Goal: Information Seeking & Learning: Find specific fact

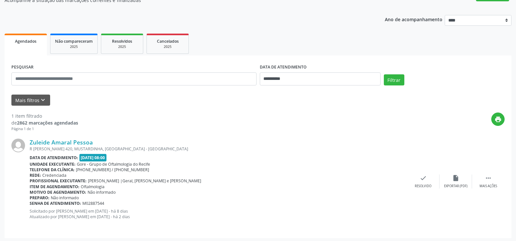
scroll to position [65, 0]
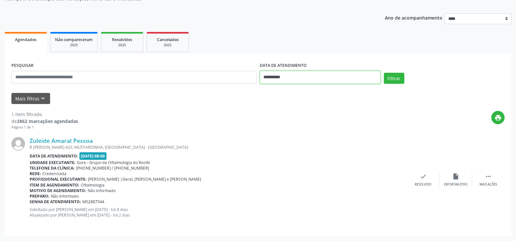
drag, startPoint x: 306, startPoint y: 81, endPoint x: 304, endPoint y: 84, distance: 3.5
click at [306, 80] on input "**********" at bounding box center [320, 77] width 121 height 13
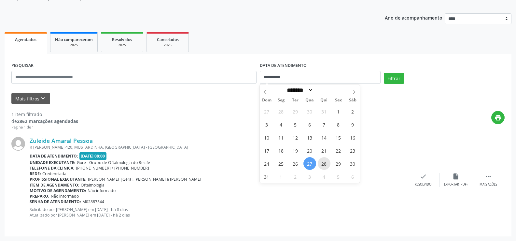
click at [320, 166] on span "28" at bounding box center [324, 163] width 13 height 13
type input "**********"
click at [320, 166] on span "28" at bounding box center [324, 163] width 13 height 13
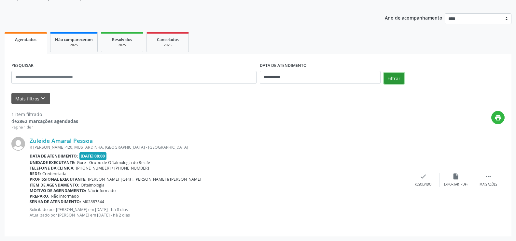
click at [392, 76] on button "Filtrar" at bounding box center [394, 78] width 21 height 11
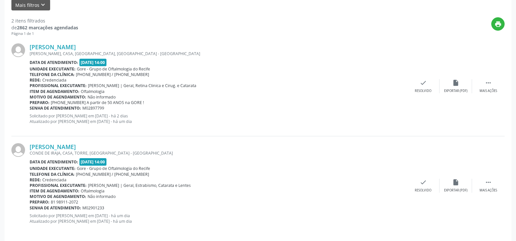
scroll to position [165, 0]
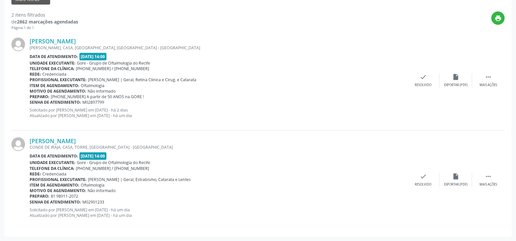
click at [90, 37] on div "[PERSON_NAME] [PERSON_NAME], CASA, [GEOGRAPHIC_DATA], [GEOGRAPHIC_DATA] - [GEOG…" at bounding box center [258, 80] width 494 height 99
click at [76, 44] on link "[PERSON_NAME]" at bounding box center [53, 40] width 46 height 7
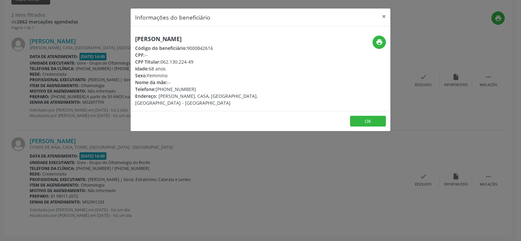
drag, startPoint x: 135, startPoint y: 35, endPoint x: 217, endPoint y: 34, distance: 82.4
click at [217, 34] on div "[PERSON_NAME] Código do beneficiário: 9000842616 CPF: -- CPF Titular: 062.130.2…" at bounding box center [261, 68] width 260 height 84
copy h5 "[PERSON_NAME]"
click at [212, 160] on div "Informações do beneficiário × [PERSON_NAME] Código do beneficiário: 9000842616 …" at bounding box center [260, 120] width 521 height 241
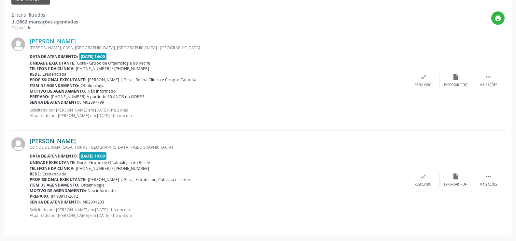
click at [65, 141] on link "[PERSON_NAME]" at bounding box center [53, 140] width 46 height 7
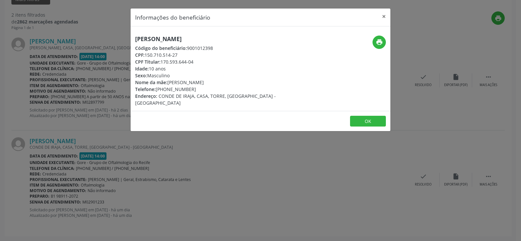
drag, startPoint x: 136, startPoint y: 36, endPoint x: 239, endPoint y: 36, distance: 103.0
click at [239, 36] on h5 "[PERSON_NAME]" at bounding box center [217, 39] width 164 height 7
copy h5 "[PERSON_NAME]"
drag, startPoint x: 156, startPoint y: 90, endPoint x: 201, endPoint y: 89, distance: 44.6
click at [201, 89] on div "Telefone: [PHONE_NUMBER]" at bounding box center [217, 89] width 164 height 7
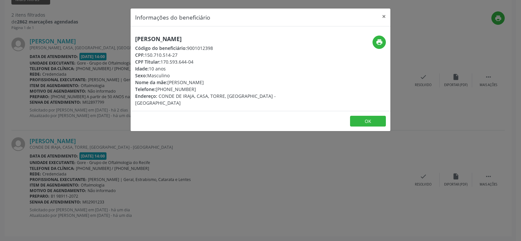
copy div "[PHONE_NUMBER]"
drag, startPoint x: 145, startPoint y: 53, endPoint x: 198, endPoint y: 51, distance: 52.5
click at [198, 51] on div "CPF: 150.710.514-27" at bounding box center [217, 54] width 164 height 7
copy div "150.710.514-27"
